Goal: Task Accomplishment & Management: Complete application form

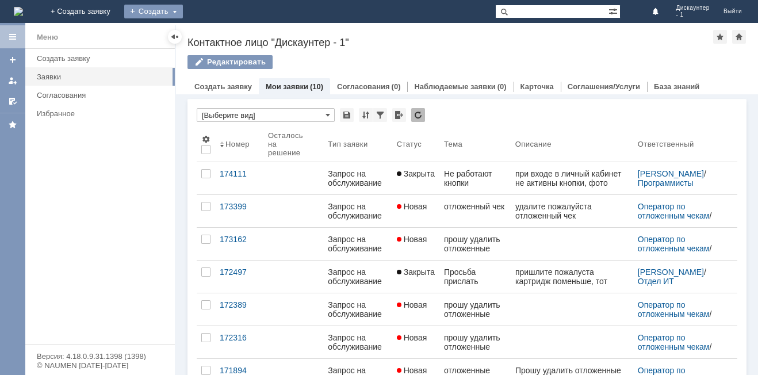
click at [183, 6] on div "Создать" at bounding box center [153, 12] width 59 height 14
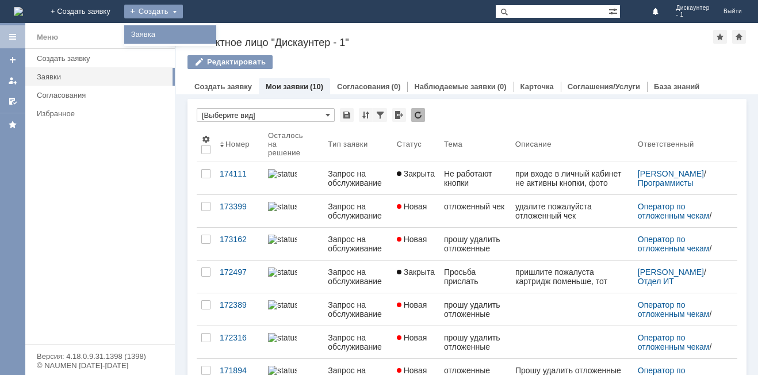
click at [214, 33] on link "Заявка" at bounding box center [170, 35] width 87 height 14
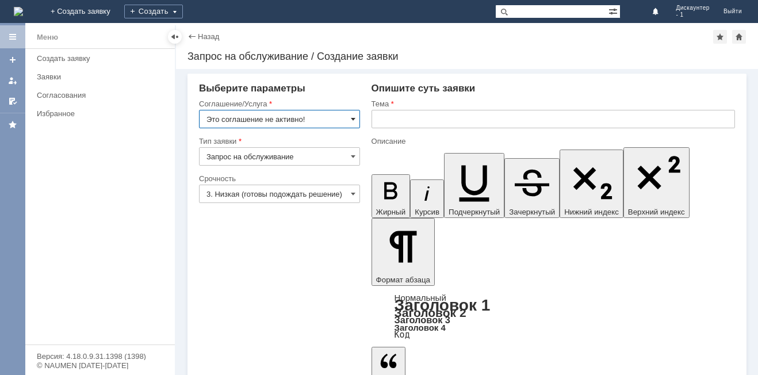
click at [355, 123] on span at bounding box center [353, 118] width 5 height 9
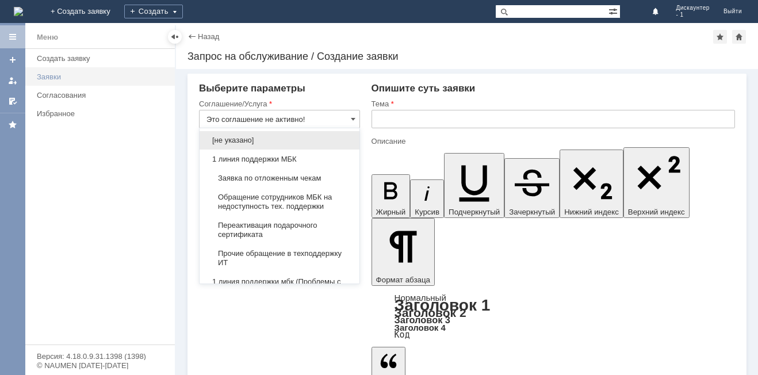
click at [48, 78] on div "Заявки" at bounding box center [102, 76] width 131 height 9
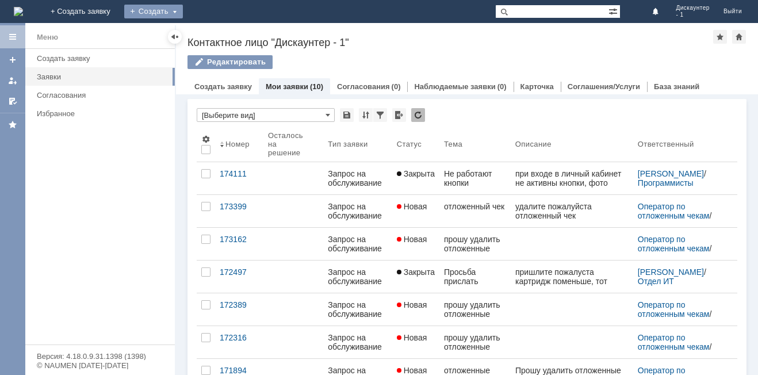
click at [183, 10] on div "Создать" at bounding box center [153, 12] width 59 height 14
click at [214, 37] on link "Заявка" at bounding box center [170, 35] width 87 height 14
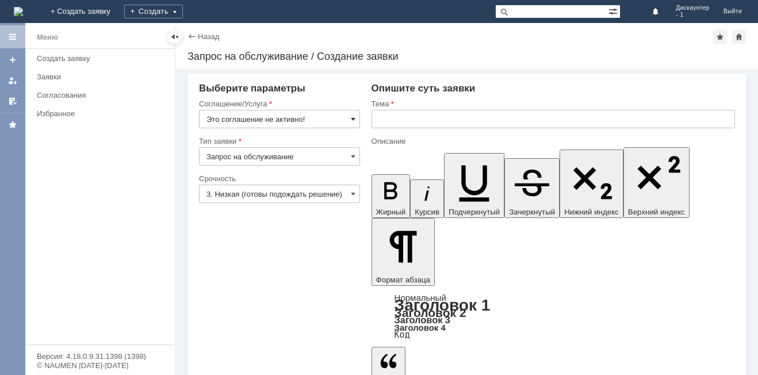
click at [355, 115] on span at bounding box center [353, 118] width 5 height 9
click at [53, 80] on div "Заявки" at bounding box center [102, 76] width 131 height 9
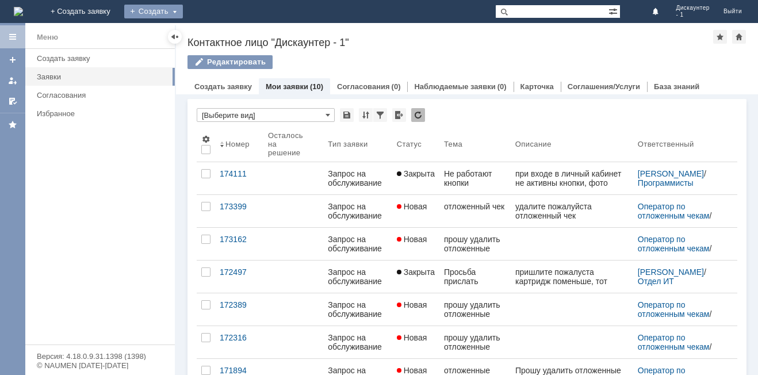
click at [183, 14] on div "Создать" at bounding box center [153, 12] width 59 height 14
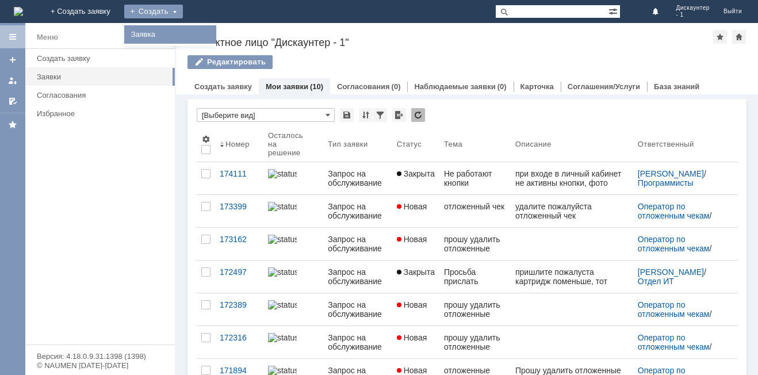
click at [214, 28] on link "Заявка" at bounding box center [170, 35] width 87 height 14
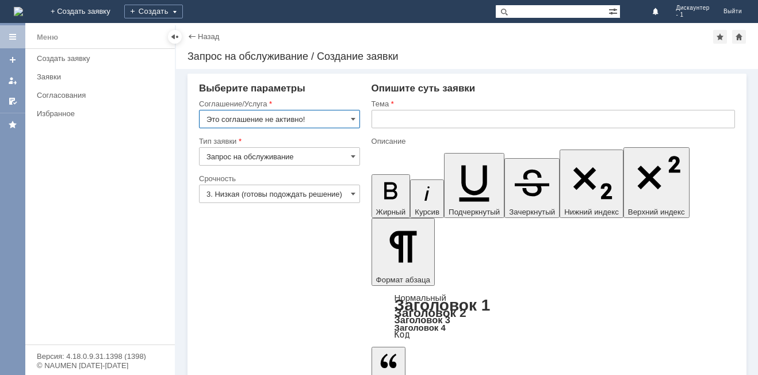
click at [346, 115] on input "Это соглашение не активно!" at bounding box center [279, 119] width 161 height 18
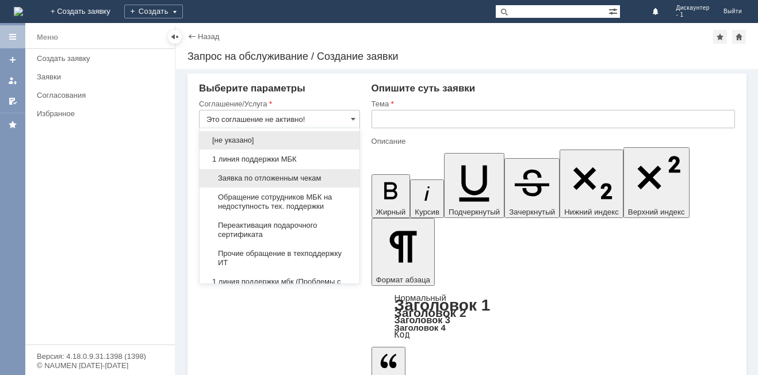
click at [316, 180] on span "Заявка по отложенным чекам" at bounding box center [279, 178] width 146 height 9
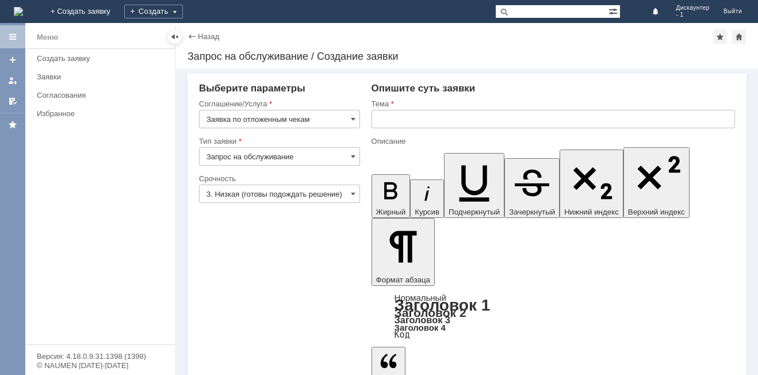
type input "Заявка по отложенным чекам"
click at [307, 160] on input "Запрос на обслуживание" at bounding box center [279, 156] width 161 height 18
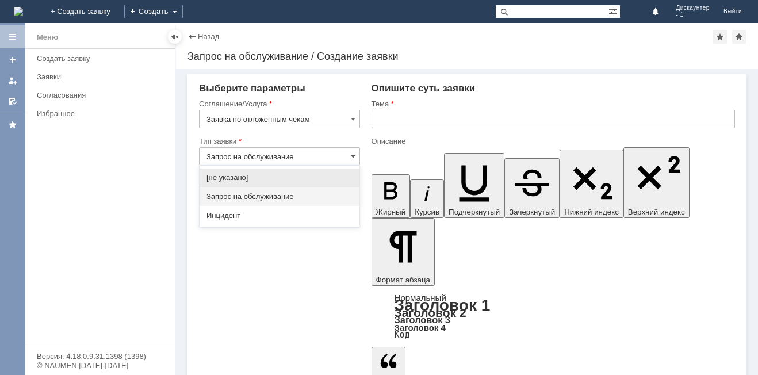
click at [282, 190] on div "Запрос на обслуживание" at bounding box center [280, 197] width 160 height 18
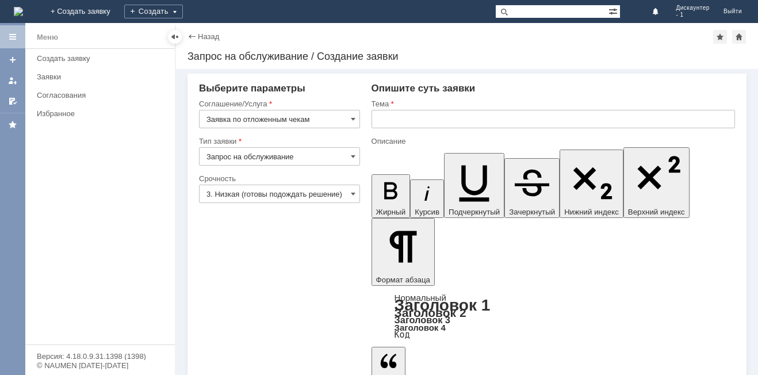
type input "Запрос на обслуживание"
click at [280, 194] on input "3. Низкая (готовы подождать решение)" at bounding box center [279, 194] width 161 height 18
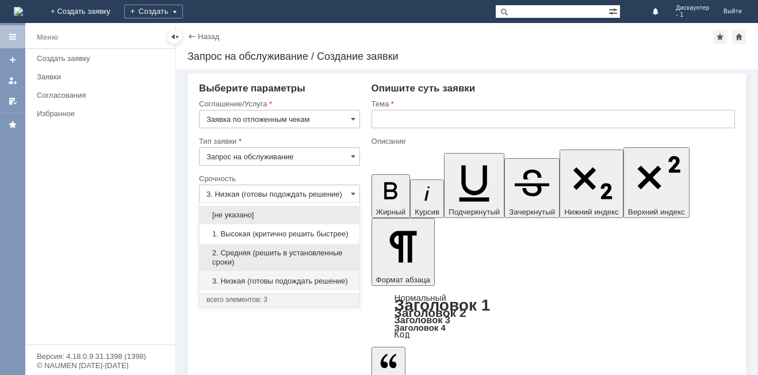
click at [248, 254] on span "2. Средняя (решить в установленные сроки)" at bounding box center [279, 257] width 146 height 18
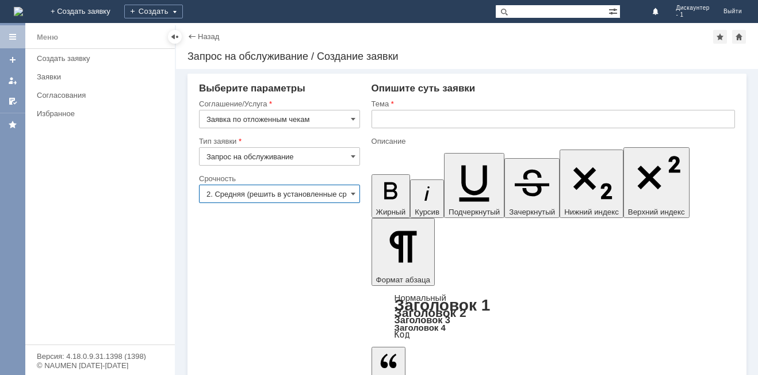
type input "2. Средняя (решить в установленные сроки)"
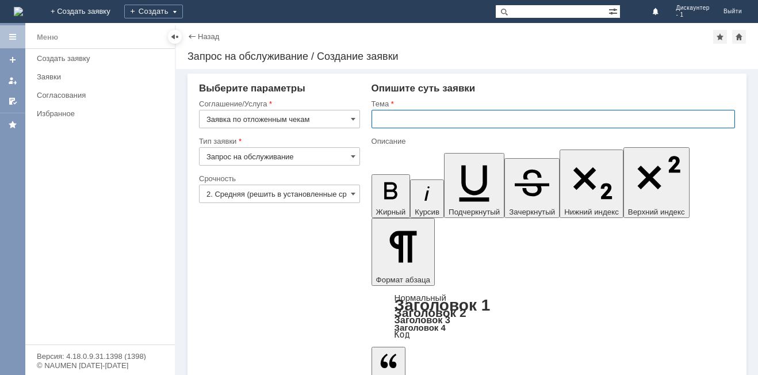
click at [411, 121] on input "text" at bounding box center [554, 119] width 364 height 18
type input "просьба удалить отложенные чеки"
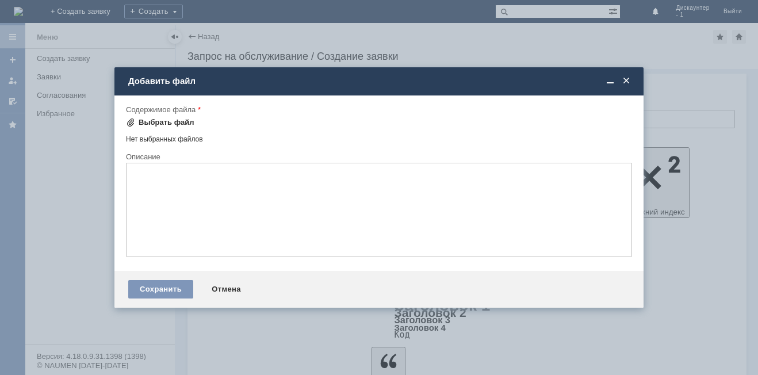
click at [171, 117] on div "Выбрать файл" at bounding box center [160, 123] width 68 height 14
click at [155, 119] on div "Выбрать файл" at bounding box center [167, 122] width 56 height 9
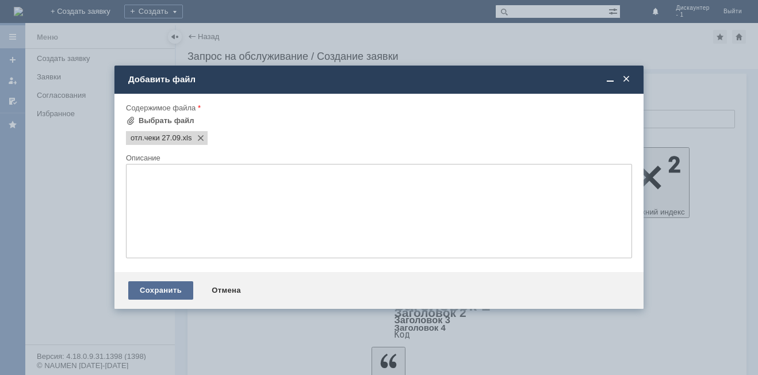
click at [147, 286] on div "Сохранить" at bounding box center [160, 290] width 65 height 18
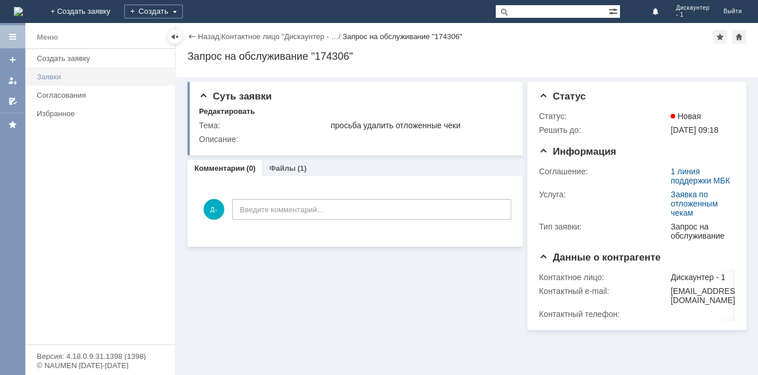
click at [86, 75] on div "Заявки" at bounding box center [102, 76] width 131 height 9
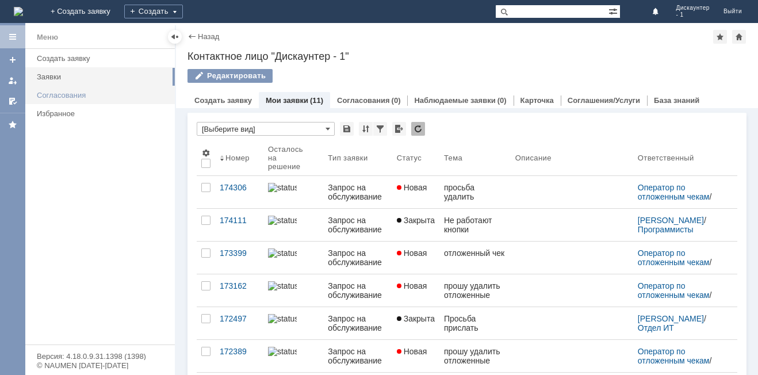
click at [80, 92] on div "Согласования" at bounding box center [102, 95] width 131 height 9
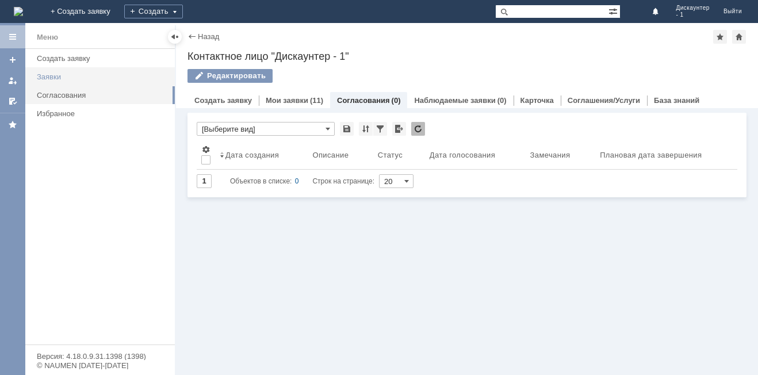
click at [69, 74] on div "Заявки" at bounding box center [102, 76] width 131 height 9
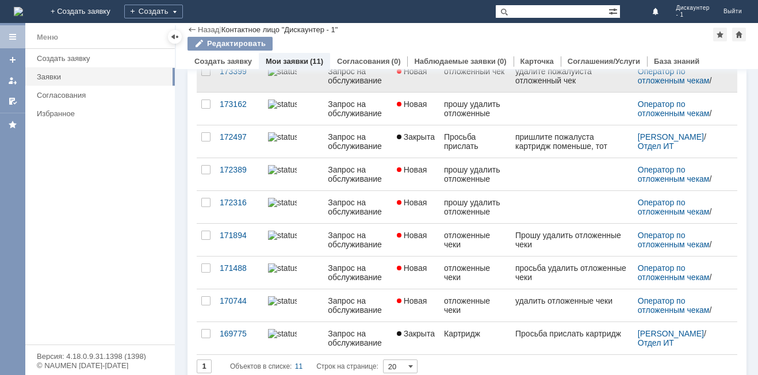
scroll to position [155, 0]
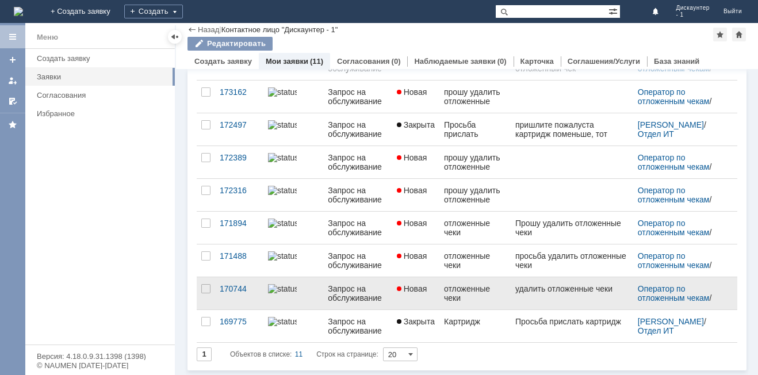
click at [410, 289] on span "Новая" at bounding box center [412, 288] width 30 height 9
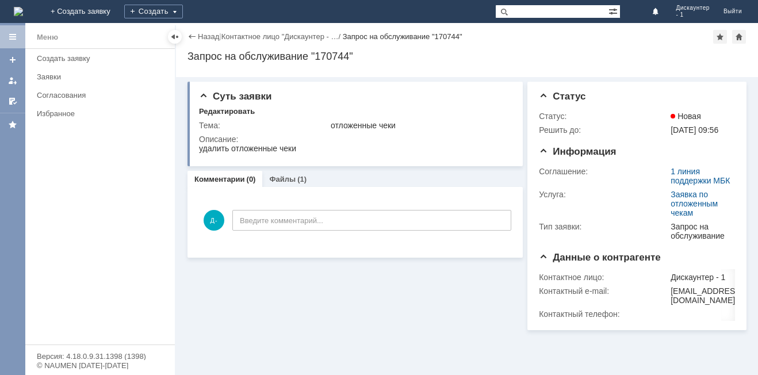
click at [195, 38] on div "Назад" at bounding box center [204, 36] width 32 height 9
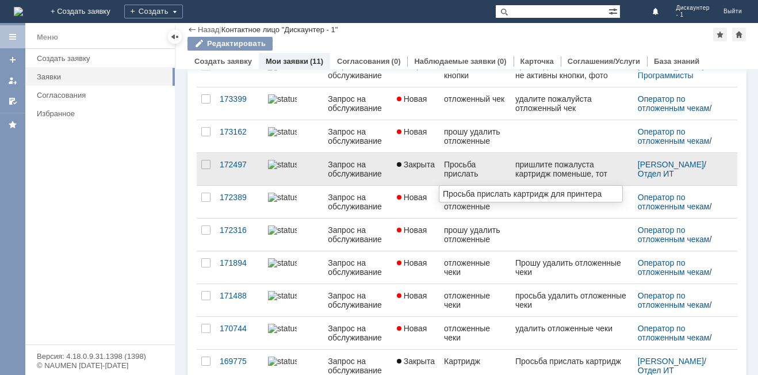
scroll to position [58, 0]
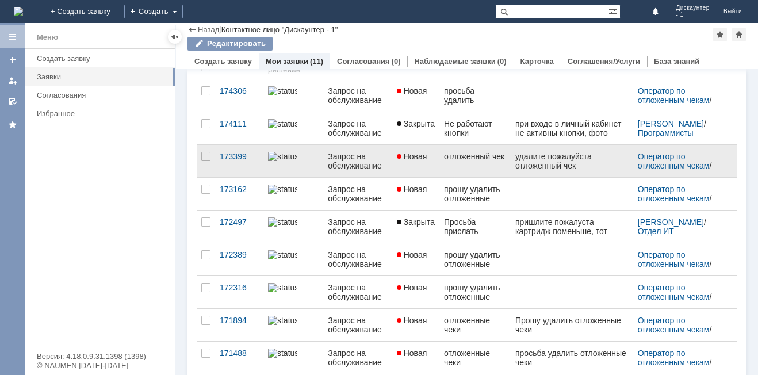
click at [454, 161] on div "отложенный чек" at bounding box center [475, 156] width 62 height 9
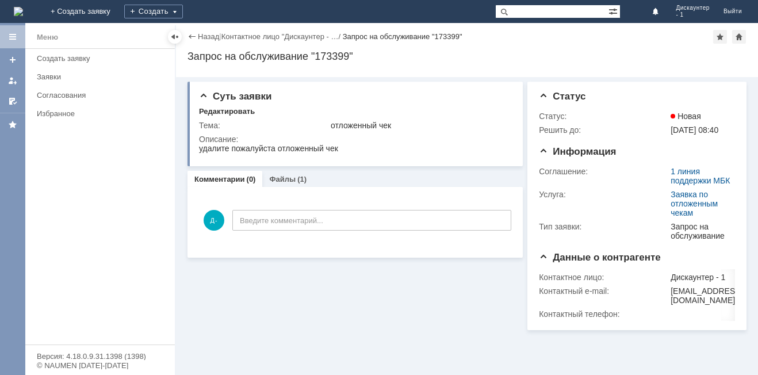
click at [189, 35] on div "Назад" at bounding box center [204, 36] width 32 height 9
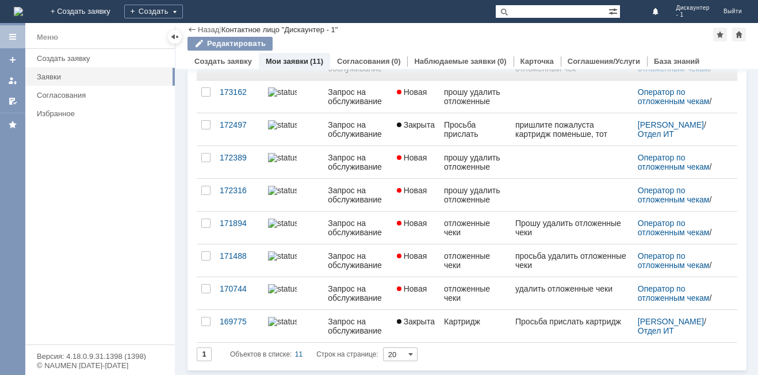
scroll to position [155, 0]
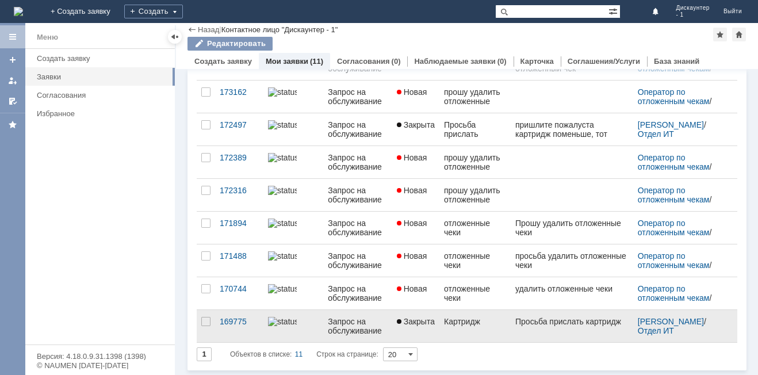
click at [462, 318] on div "Картридж" at bounding box center [475, 321] width 62 height 9
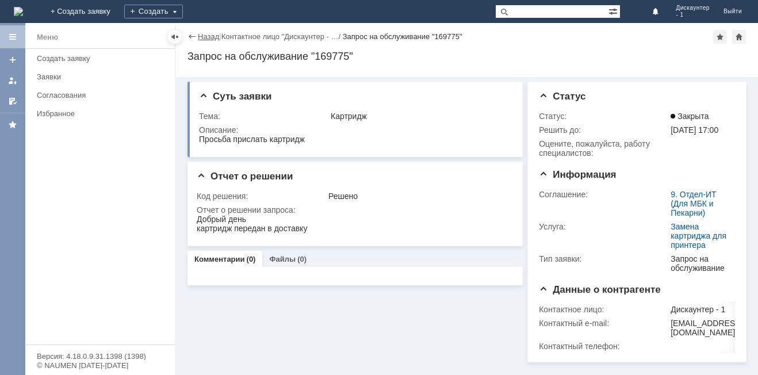
click at [199, 39] on link "Назад" at bounding box center [208, 36] width 21 height 9
